Goal: Navigation & Orientation: Understand site structure

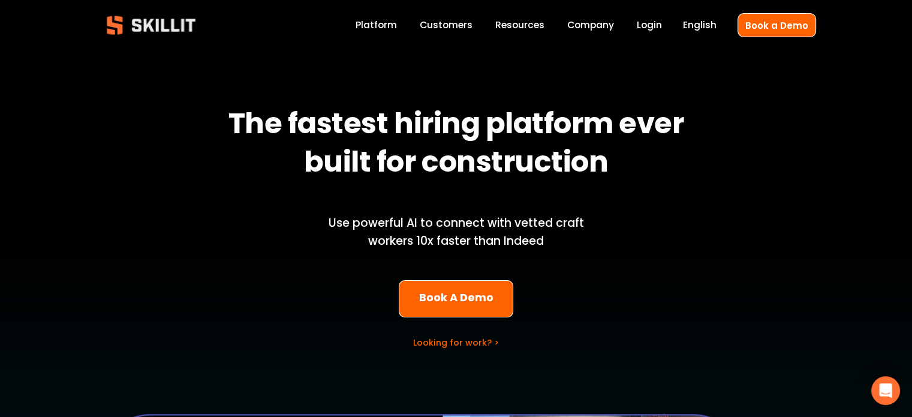
click at [453, 22] on link "Customers" at bounding box center [446, 25] width 53 height 16
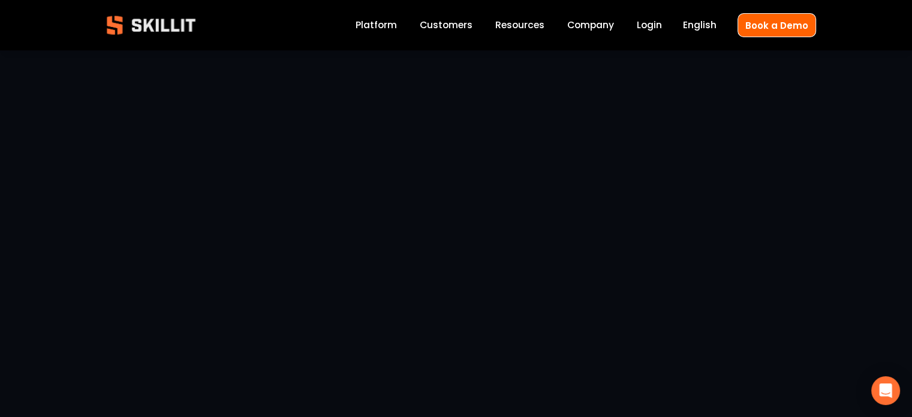
click at [600, 23] on link "Company" at bounding box center [590, 25] width 47 height 16
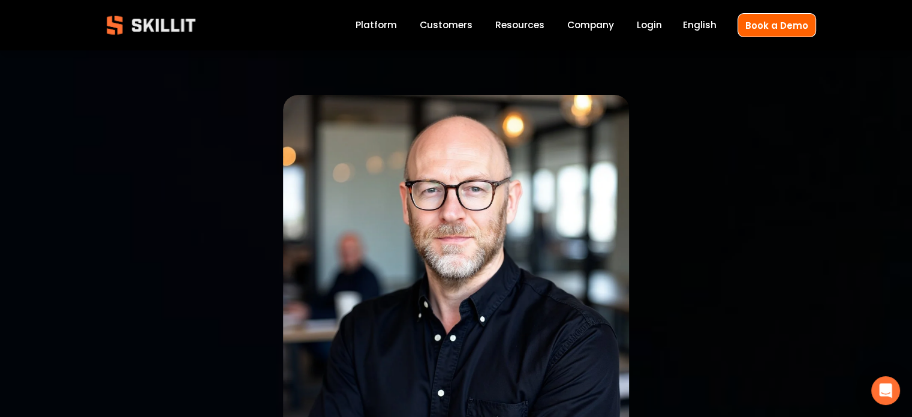
click at [364, 25] on link "Platform" at bounding box center [376, 25] width 41 height 16
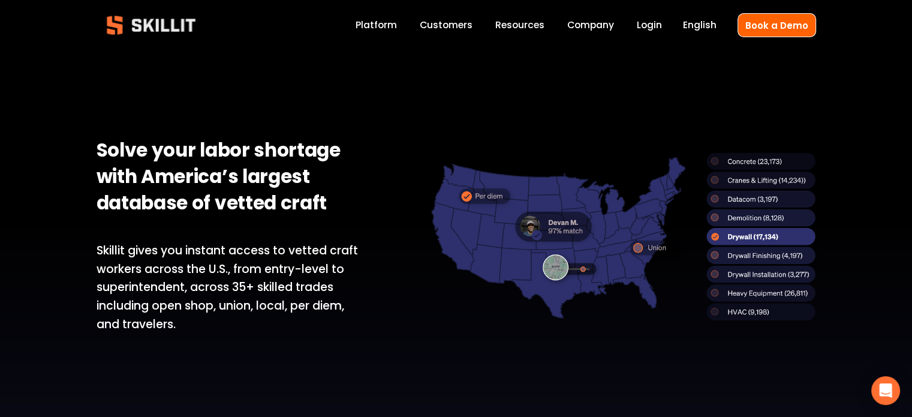
scroll to position [765, 0]
